Goal: Information Seeking & Learning: Learn about a topic

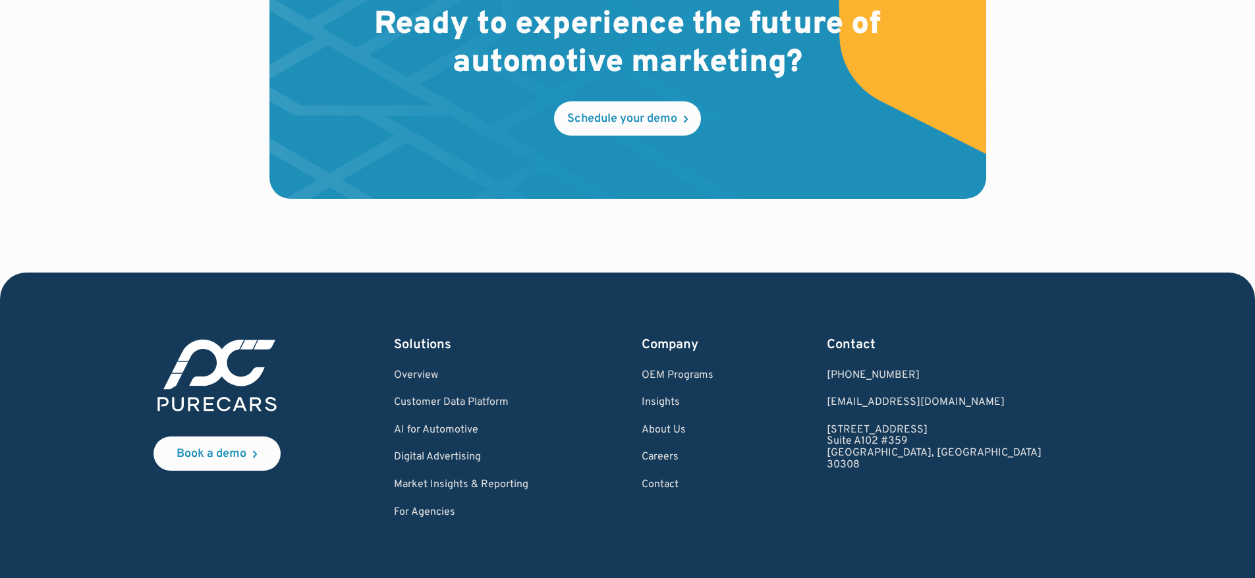
scroll to position [4006, 0]
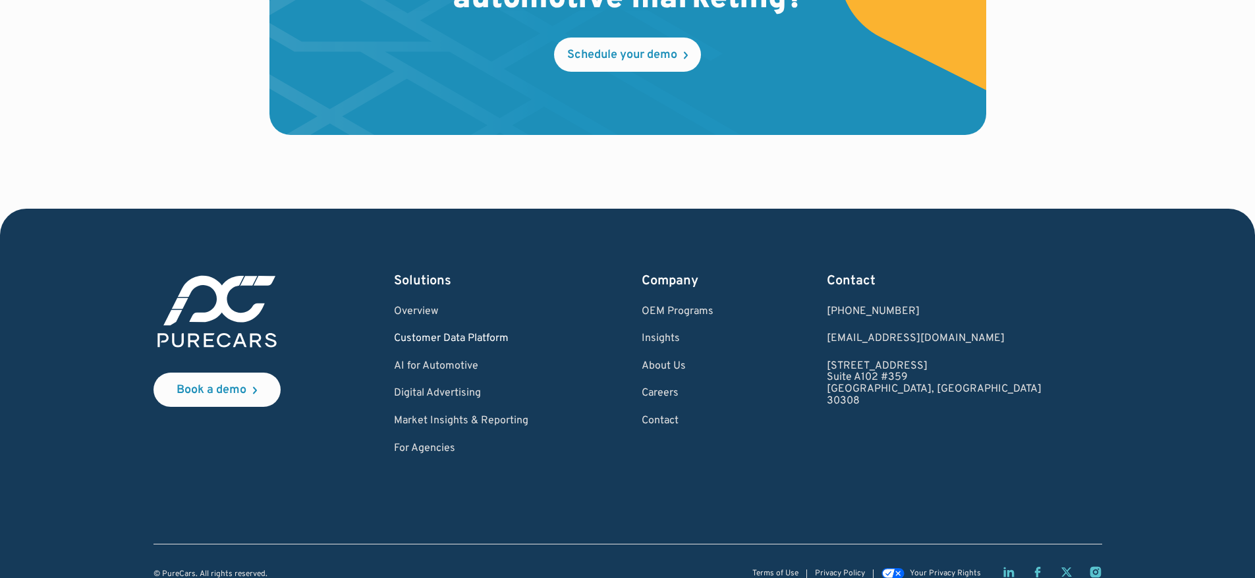
click at [468, 333] on link "Customer Data Platform" at bounding box center [461, 339] width 134 height 12
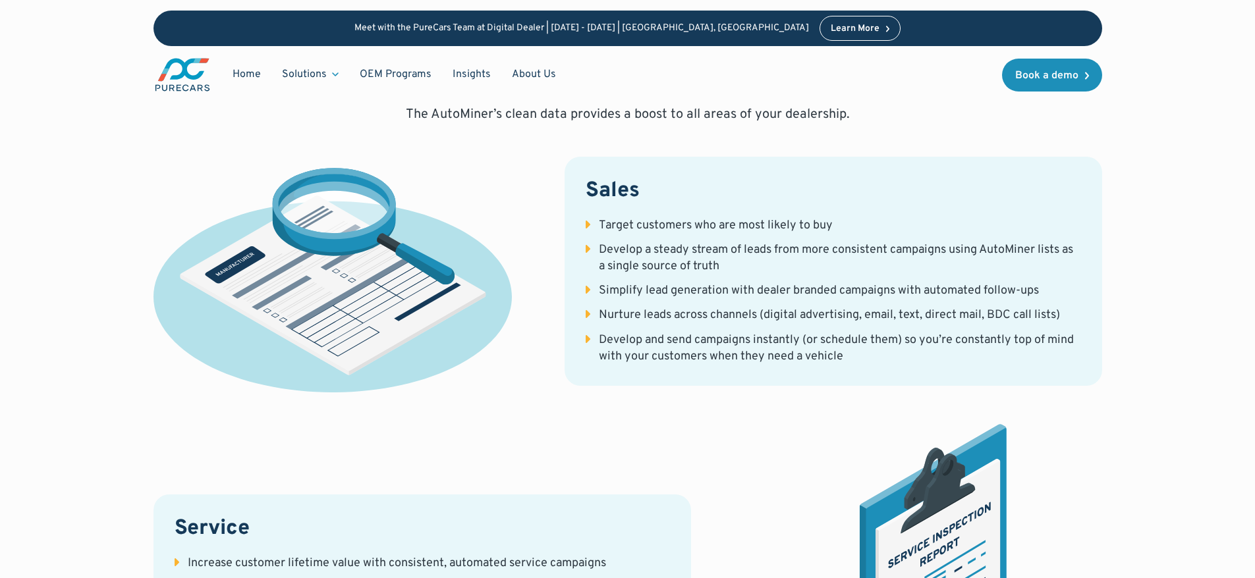
scroll to position [2372, 0]
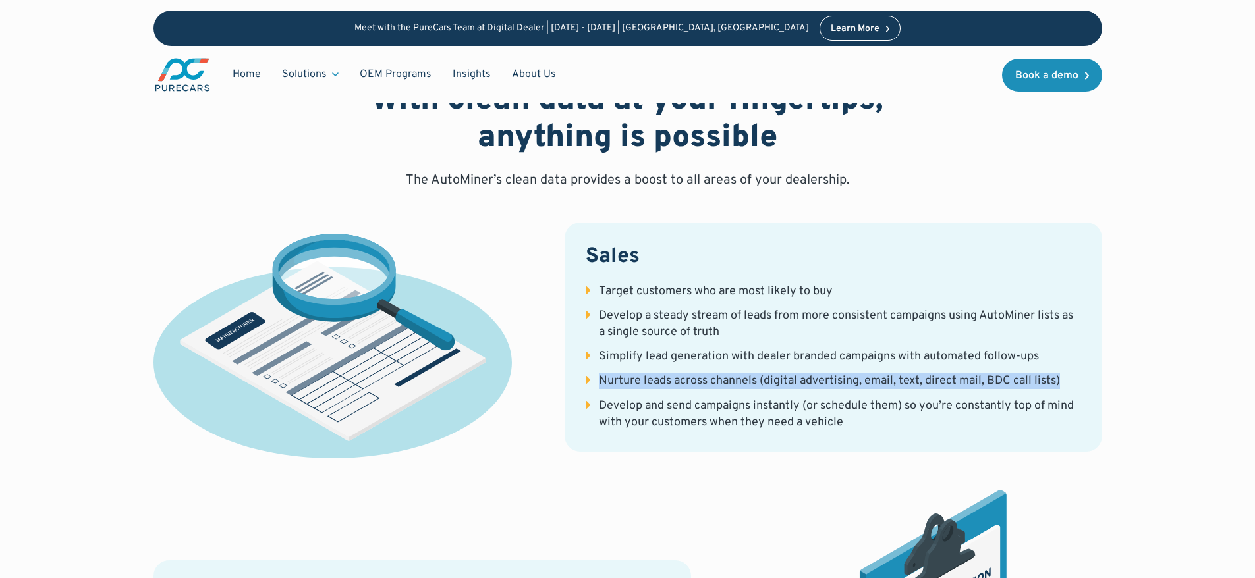
drag, startPoint x: 599, startPoint y: 379, endPoint x: 1064, endPoint y: 380, distance: 465.1
click at [1064, 380] on li "Nurture leads across channels (digital advertising, email, text, direct mail, B…" at bounding box center [833, 381] width 495 height 16
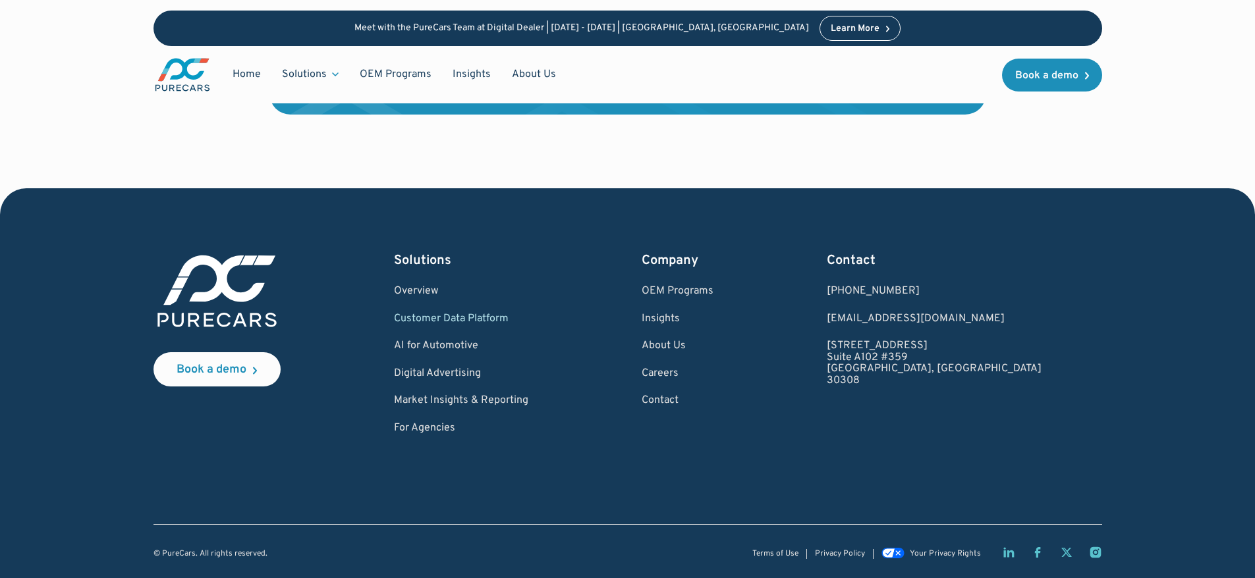
scroll to position [4564, 0]
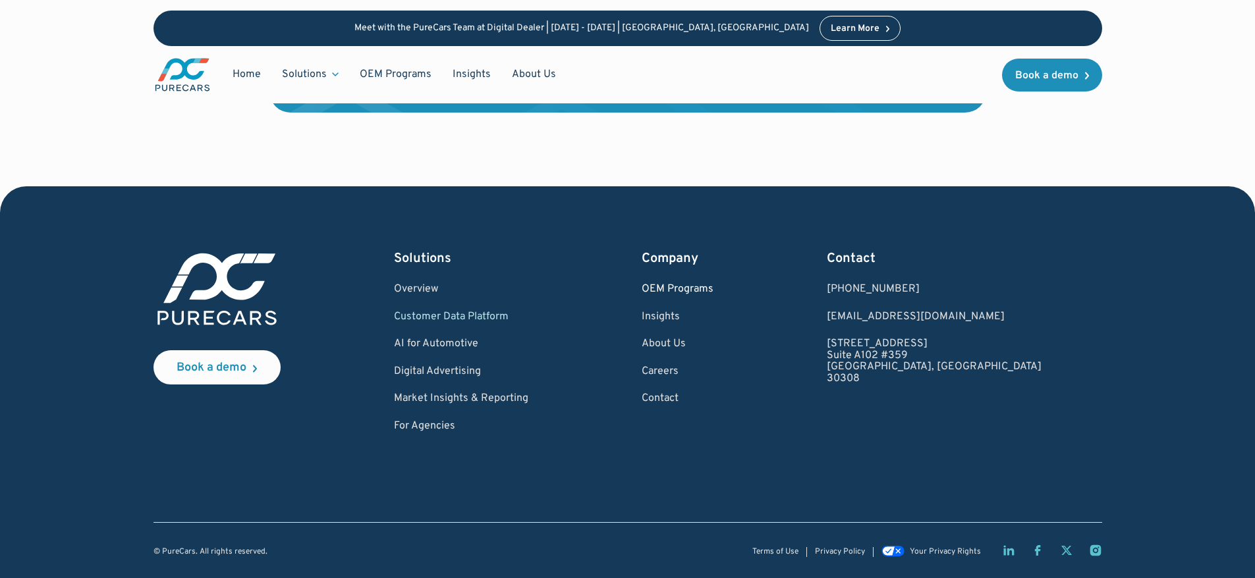
click at [714, 292] on link "OEM Programs" at bounding box center [678, 290] width 72 height 12
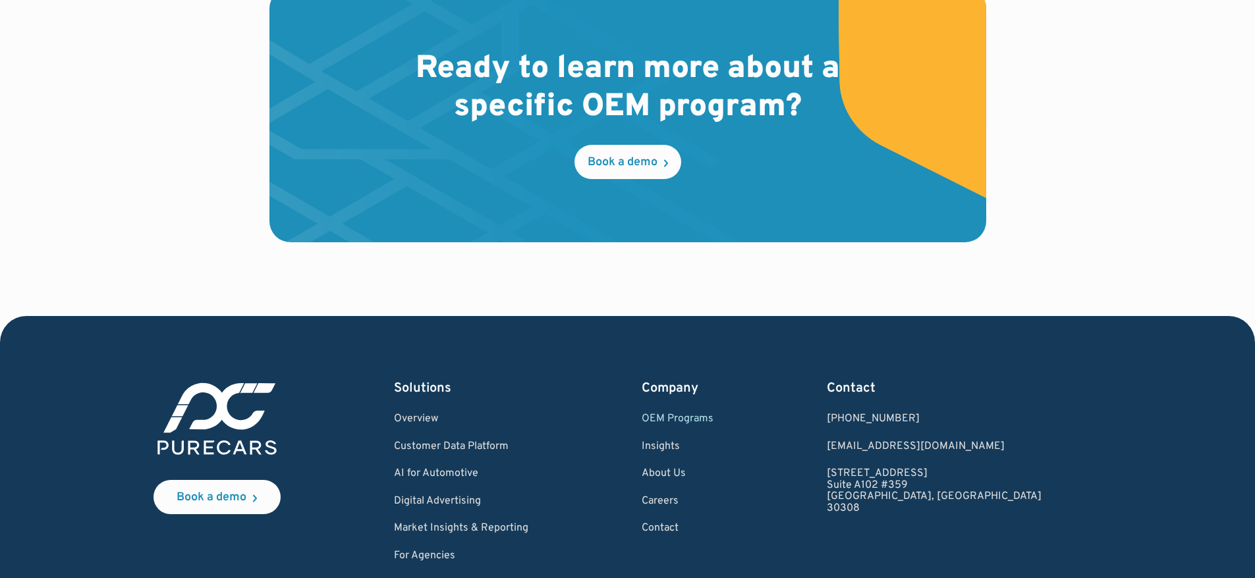
scroll to position [2108, 0]
click at [459, 417] on link "Overview" at bounding box center [461, 419] width 134 height 12
